Goal: Find contact information: Find contact information

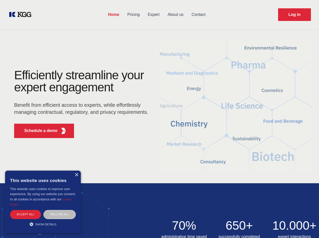
click at [159, 119] on div "Efficiently streamline your expert engagement Benefit from efficient access to …" at bounding box center [82, 105] width 153 height 73
click at [38, 131] on p "Schedule a demo" at bounding box center [40, 131] width 33 height 6
click at [76, 175] on div "× This website uses cookies This website uses cookies to improve user experienc…" at bounding box center [43, 202] width 76 height 62
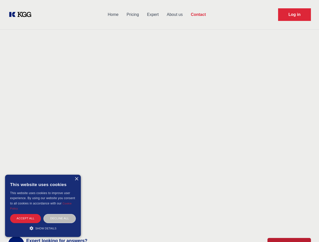
click at [25, 214] on div "Accept all" at bounding box center [25, 218] width 31 height 9
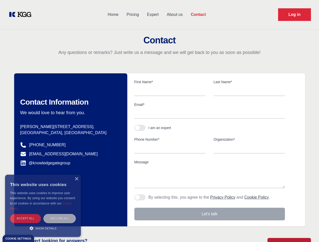
click at [60, 214] on div "Decline all" at bounding box center [59, 218] width 32 height 9
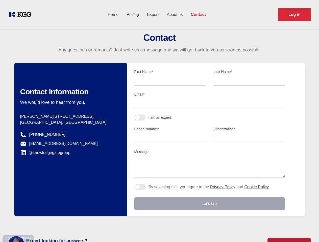
click at [43, 224] on main "Contact Any questions or remarks? Just write us a message and we will get back …" at bounding box center [159, 131] width 319 height 263
